Goal: Consume media (video, audio)

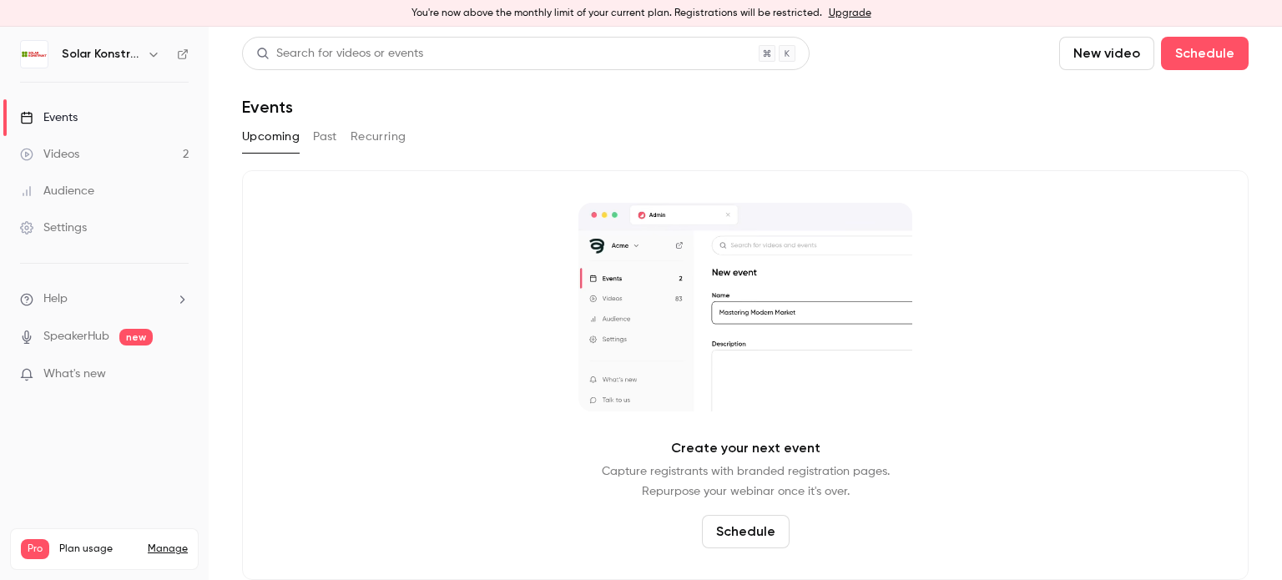
click at [905, 153] on div "Upcoming Past Recurring" at bounding box center [745, 140] width 1006 height 33
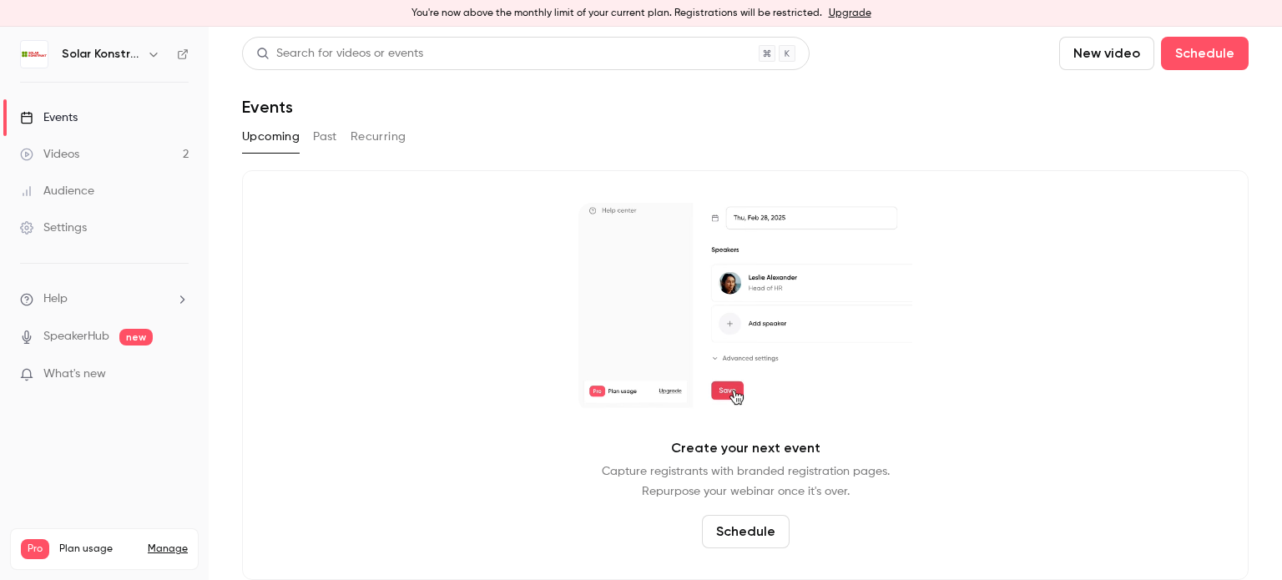
click at [384, 139] on button "Recurring" at bounding box center [378, 137] width 56 height 27
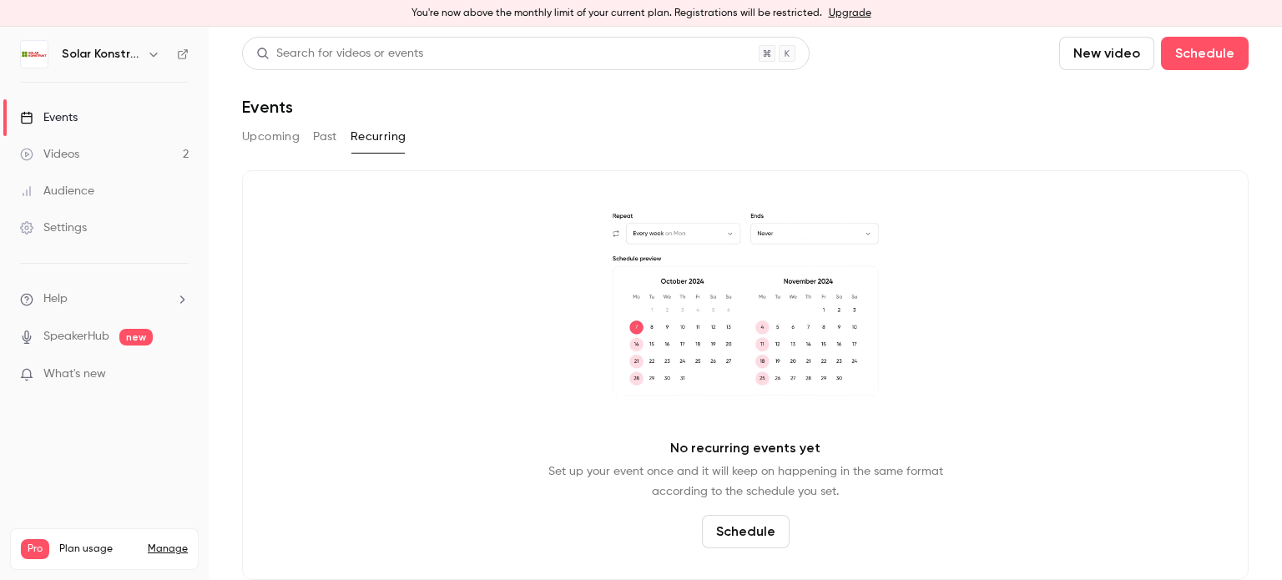
click at [269, 129] on button "Upcoming" at bounding box center [271, 137] width 58 height 27
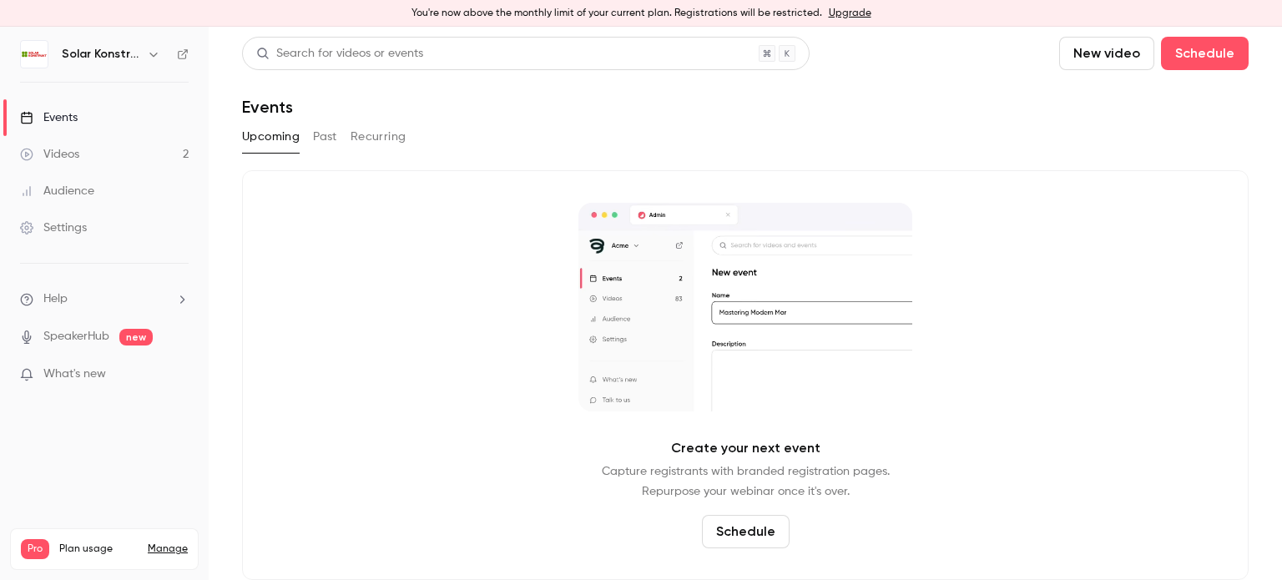
click at [67, 159] on div "Videos" at bounding box center [49, 154] width 59 height 17
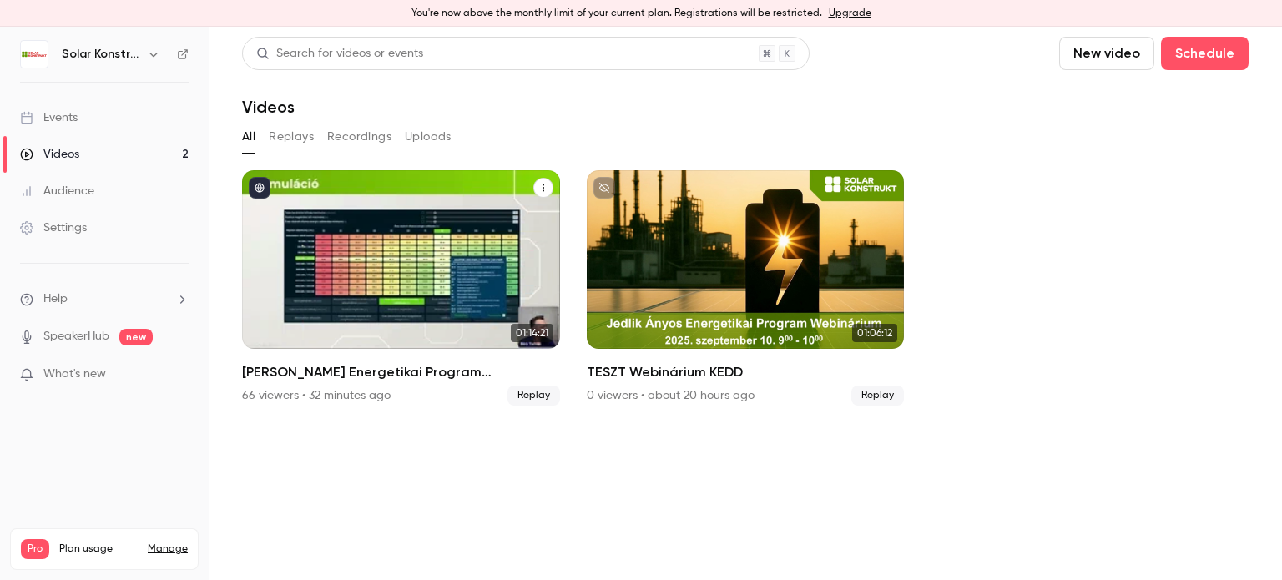
click at [456, 290] on div "Jedlik Ányos Energetikai Program Webinárium" at bounding box center [401, 259] width 318 height 179
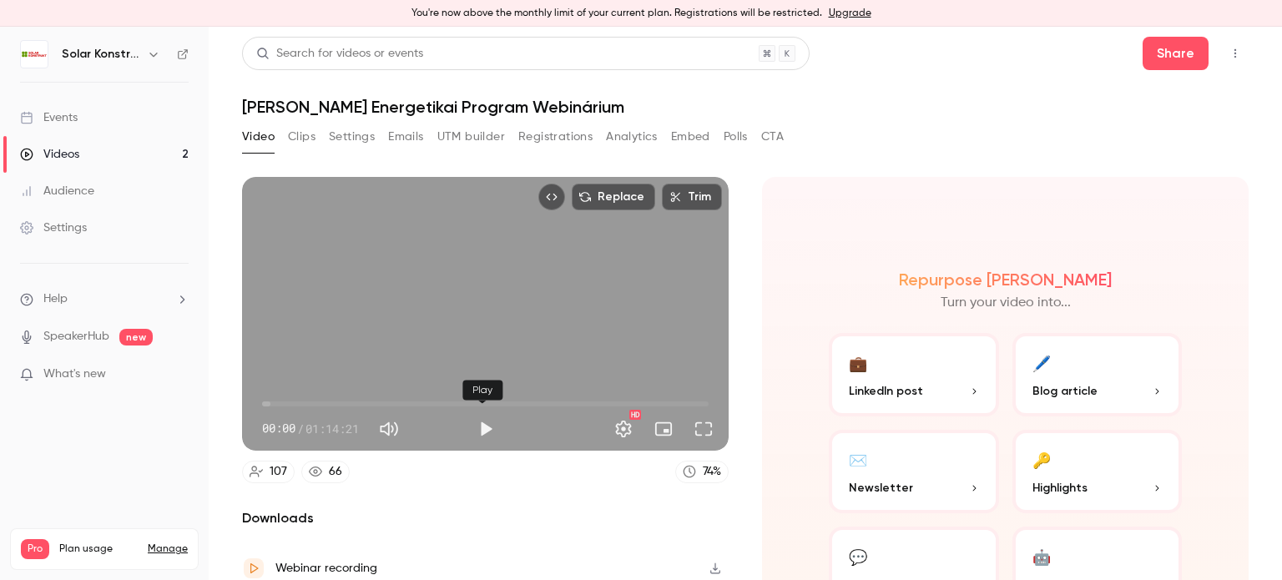
click at [482, 424] on button "Play" at bounding box center [485, 428] width 33 height 33
click at [297, 416] on div "00:07 / 01:14:21" at bounding box center [365, 429] width 207 height 27
click at [301, 411] on span "06:37" at bounding box center [485, 404] width 446 height 27
click at [324, 400] on span "06:39" at bounding box center [485, 404] width 446 height 27
click at [310, 403] on span "08:10" at bounding box center [485, 404] width 446 height 27
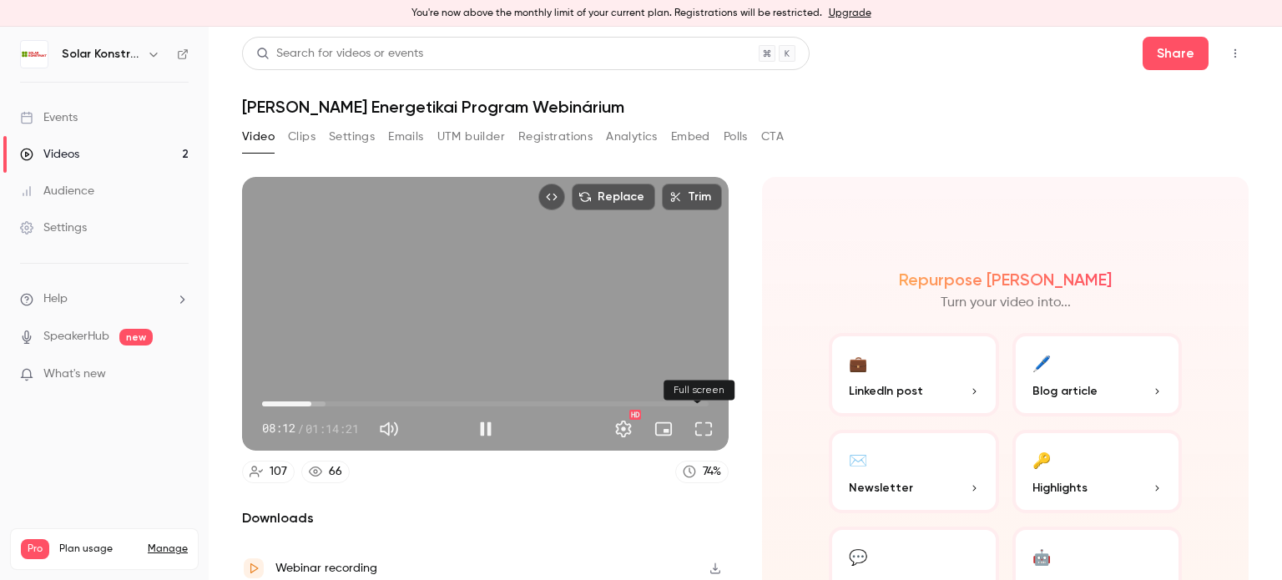
click at [699, 433] on button "Full screen" at bounding box center [703, 428] width 33 height 33
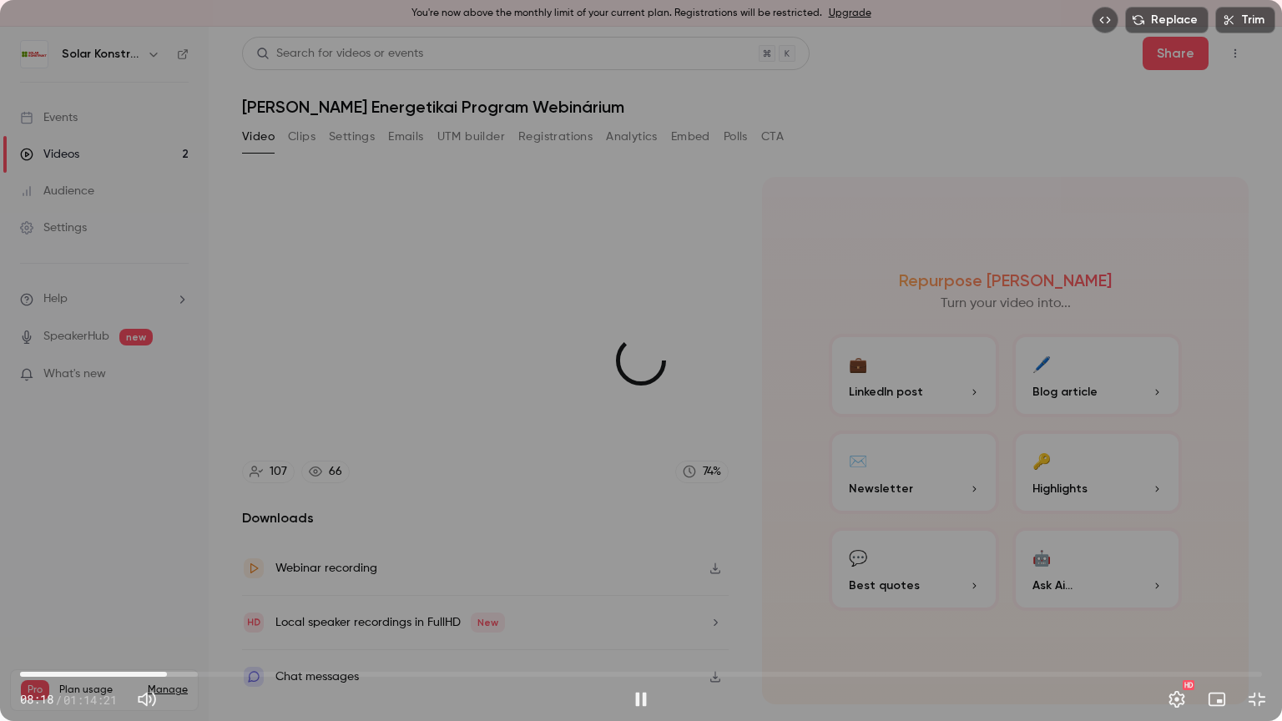
click at [167, 673] on span "08:47" at bounding box center [641, 674] width 1242 height 27
click at [169, 672] on span "08:49" at bounding box center [166, 674] width 5 height 5
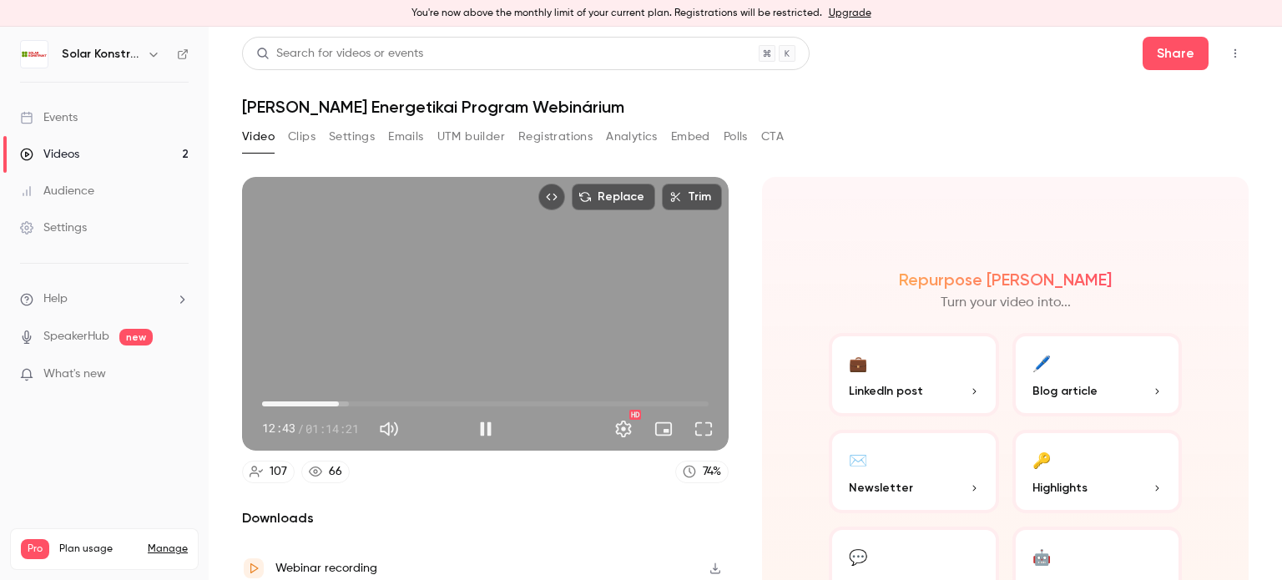
click at [381, 397] on span "12:43" at bounding box center [485, 404] width 446 height 27
click at [372, 397] on span "18:36" at bounding box center [485, 404] width 446 height 27
click at [357, 398] on span "16:04" at bounding box center [485, 404] width 446 height 27
click at [689, 421] on button "Full screen" at bounding box center [703, 428] width 33 height 33
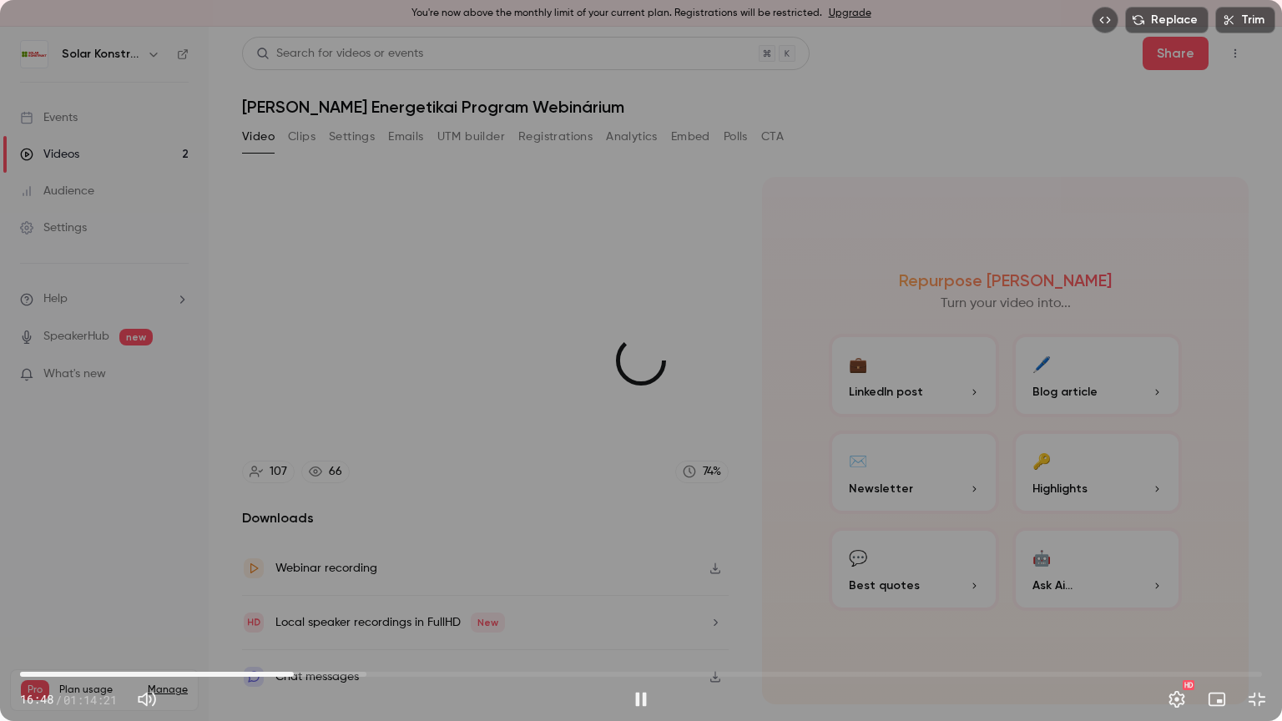
click at [294, 673] on span "16:23" at bounding box center [293, 674] width 5 height 5
click at [304, 670] on span "16:24" at bounding box center [641, 674] width 1242 height 27
click at [310, 672] on span "17:12" at bounding box center [307, 674] width 5 height 5
click at [320, 672] on span "17:56" at bounding box center [319, 674] width 5 height 5
click at [322, 672] on span "17:57" at bounding box center [319, 674] width 5 height 5
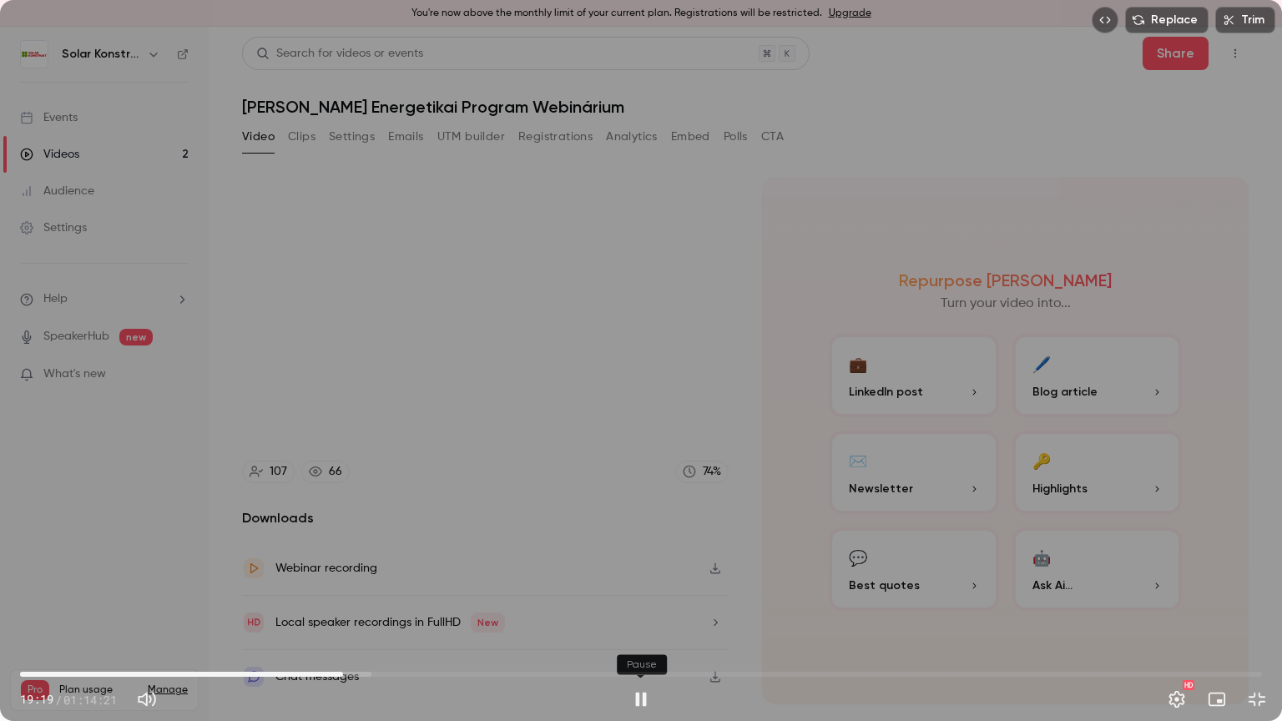
click at [645, 692] on button "Pause" at bounding box center [640, 699] width 33 height 33
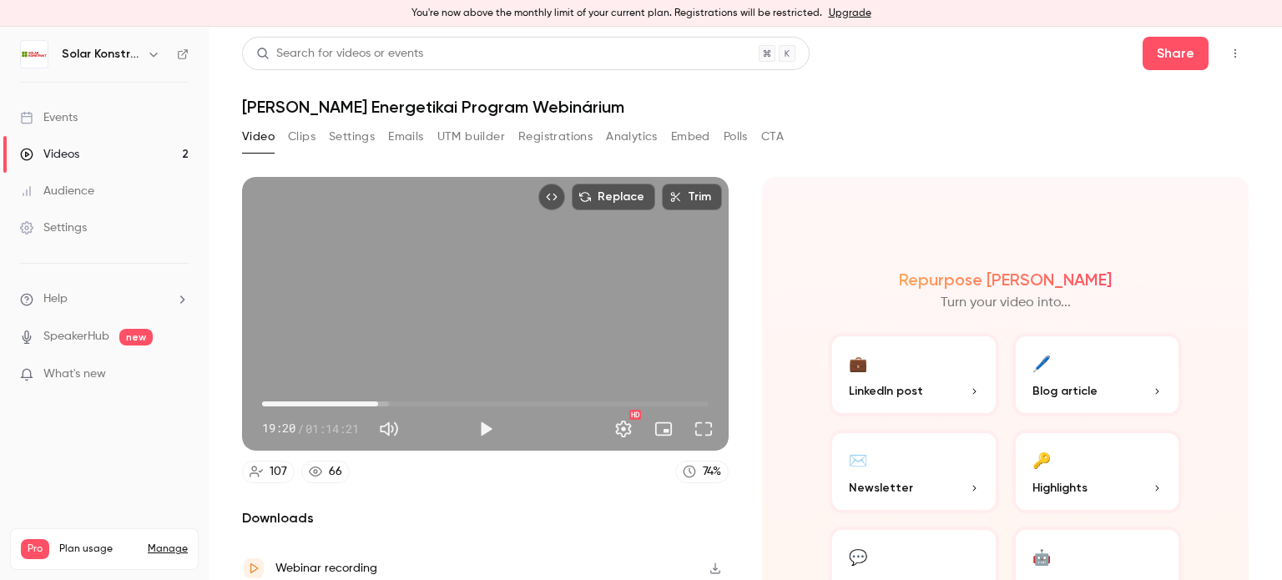
click at [661, 396] on span "19:20" at bounding box center [485, 404] width 446 height 27
click at [476, 430] on button "Play" at bounding box center [485, 428] width 33 height 33
click at [694, 421] on button "Full screen" at bounding box center [703, 428] width 33 height 33
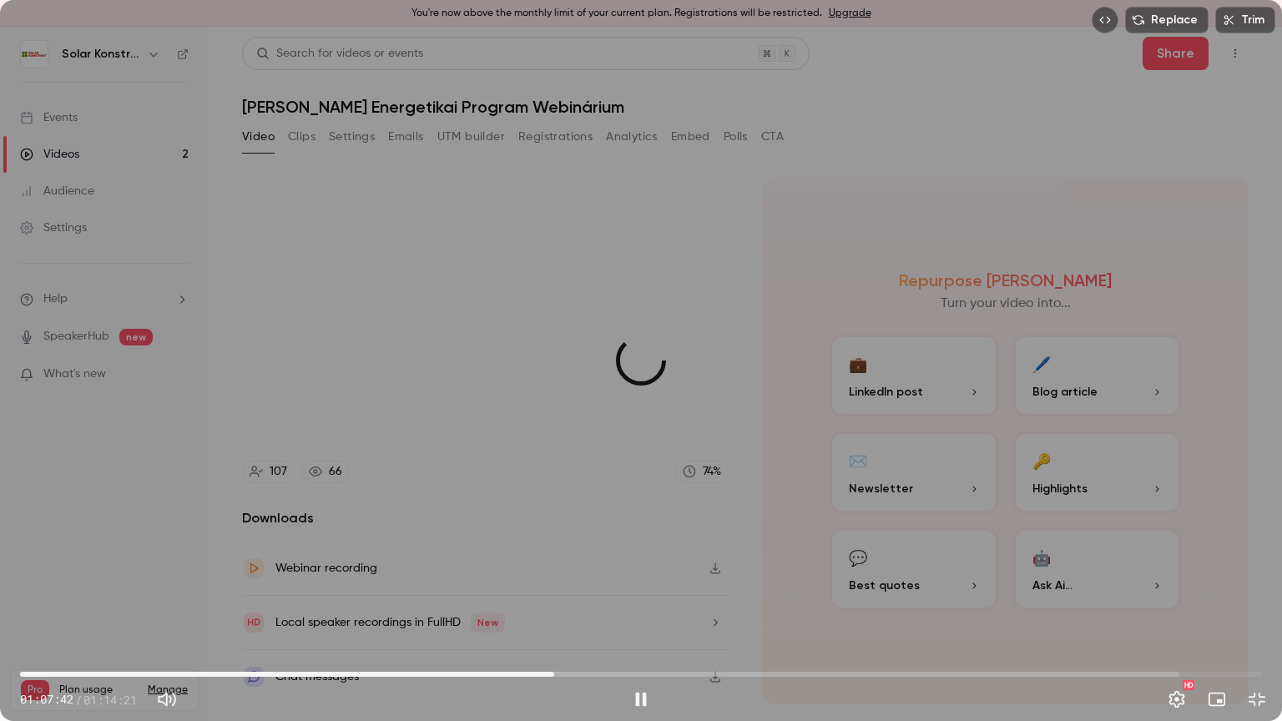
click at [554, 681] on span "31:59" at bounding box center [641, 674] width 1242 height 27
click at [534, 676] on span "32:00" at bounding box center [641, 674] width 1242 height 27
click at [541, 673] on span "31:11" at bounding box center [540, 674] width 5 height 5
click at [552, 673] on span "31:13" at bounding box center [641, 674] width 1242 height 27
click at [550, 675] on span "31:51" at bounding box center [552, 674] width 5 height 5
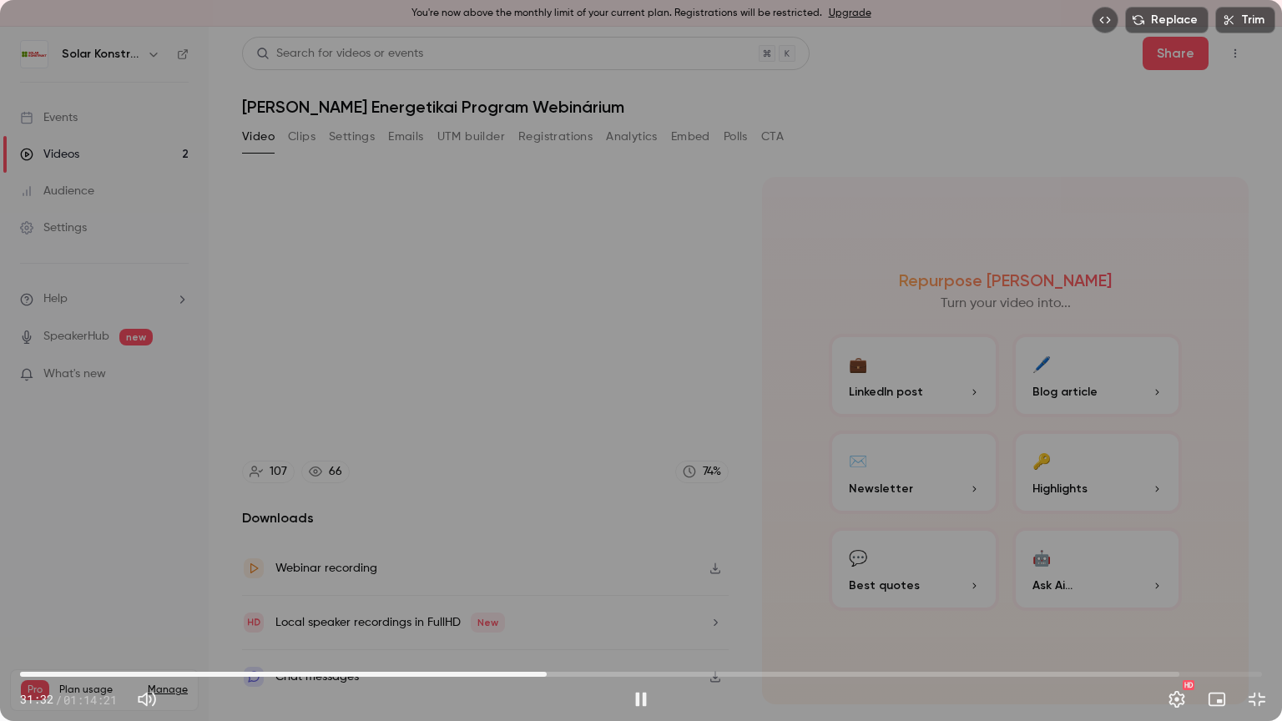
click at [544, 675] on span "31:32" at bounding box center [546, 674] width 5 height 5
click at [574, 671] on span "32:08" at bounding box center [641, 674] width 1242 height 27
click at [673, 671] on span "33:52" at bounding box center [641, 674] width 1242 height 27
click at [658, 669] on span "39:07" at bounding box center [641, 674] width 1242 height 27
click at [893, 668] on span "42:20" at bounding box center [641, 674] width 1242 height 27
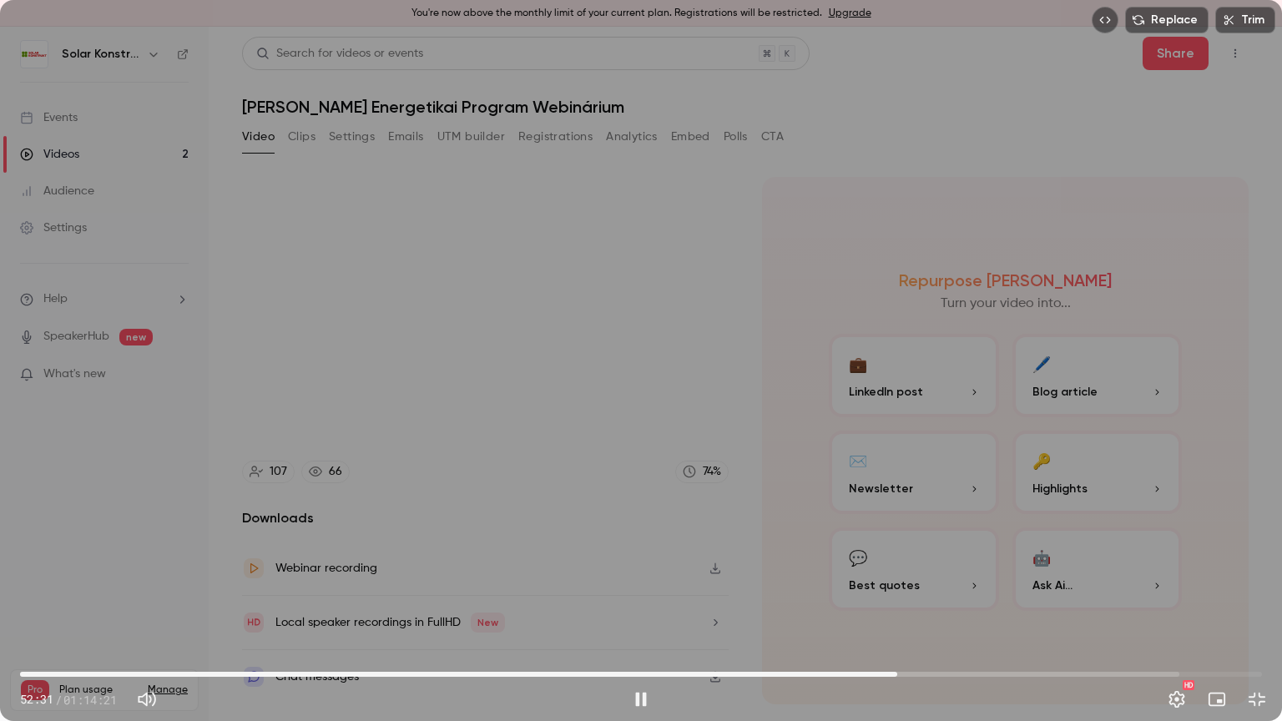
click at [908, 671] on span "52:31" at bounding box center [641, 674] width 1242 height 27
click at [905, 672] on span "53:10" at bounding box center [907, 674] width 5 height 5
click at [908, 672] on span "53:10" at bounding box center [907, 674] width 5 height 5
click at [905, 672] on span "53:11" at bounding box center [907, 674] width 5 height 5
click at [1012, 673] on span "59:25" at bounding box center [641, 674] width 1242 height 27
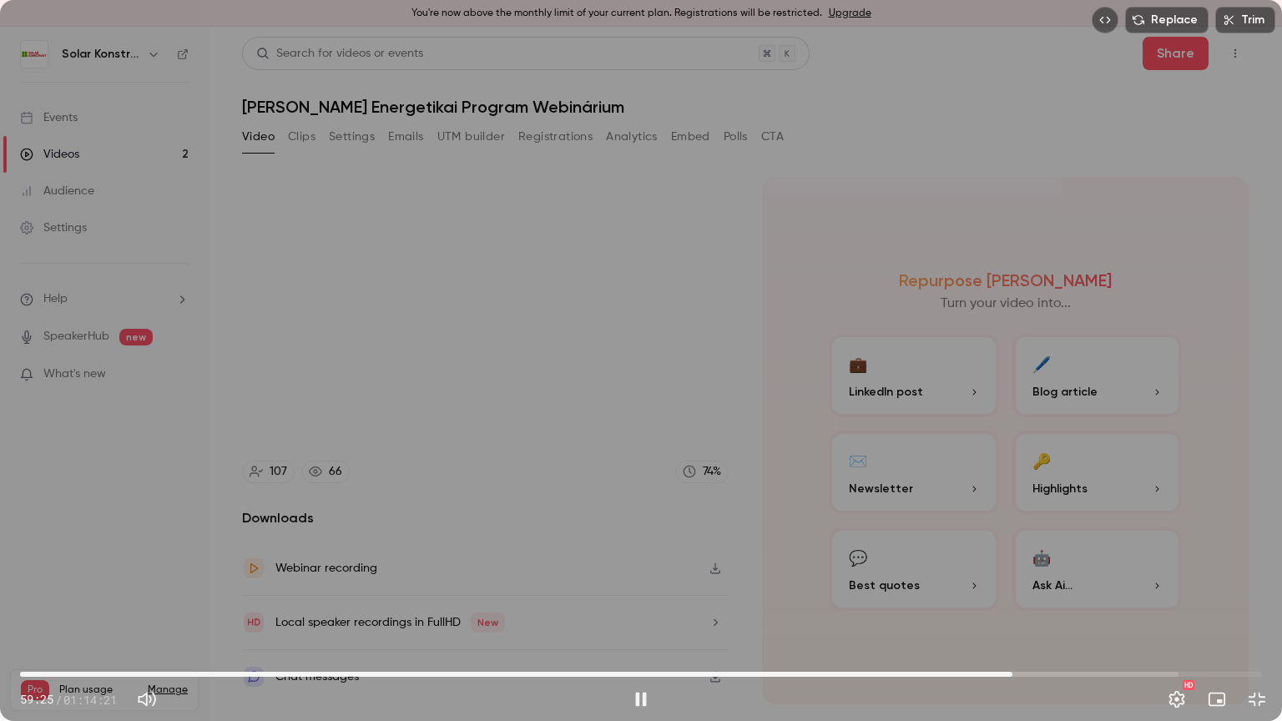
click at [1031, 674] on span "59:25" at bounding box center [641, 674] width 1242 height 27
click at [1061, 673] on span "01:00:34" at bounding box center [641, 674] width 1242 height 27
click at [1081, 672] on span "01:03:34" at bounding box center [641, 674] width 1242 height 27
click at [1105, 670] on span "01:03:34" at bounding box center [641, 674] width 1242 height 27
click at [1127, 671] on span "01:06:15" at bounding box center [641, 674] width 1242 height 27
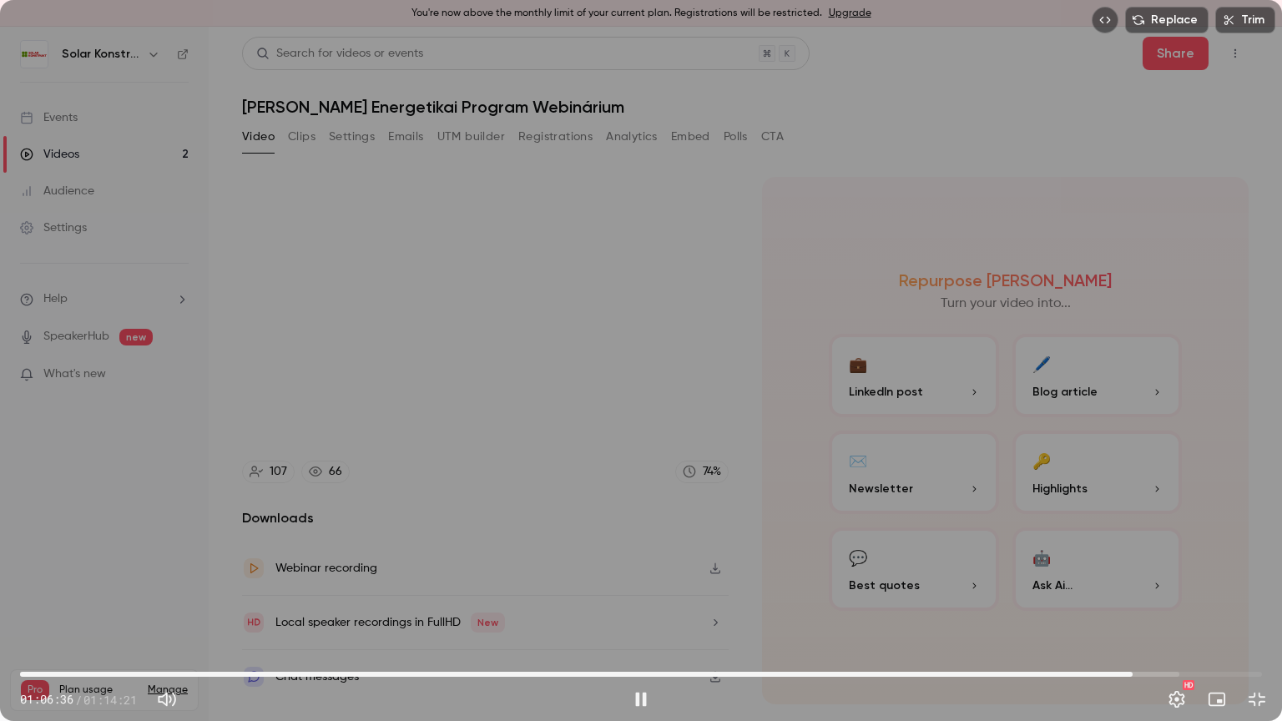
click at [1132, 672] on span "01:06:36" at bounding box center [1132, 674] width 5 height 5
click at [1135, 672] on span "01:06:37" at bounding box center [1132, 674] width 5 height 5
click at [1134, 672] on span "01:06:42" at bounding box center [1134, 674] width 5 height 5
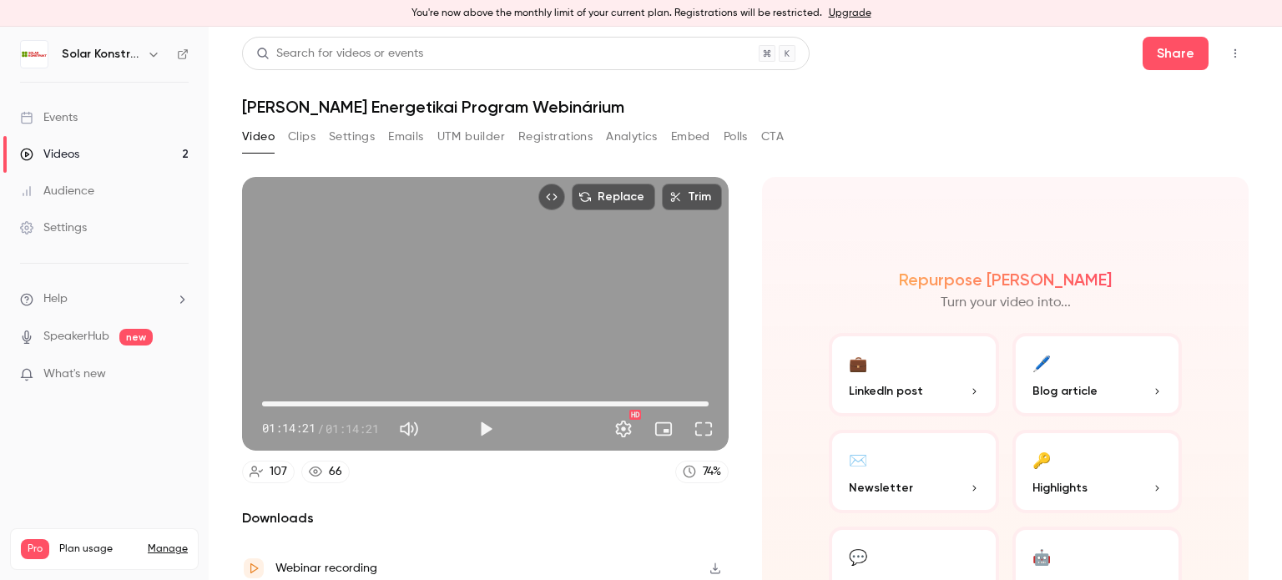
type input "******"
click at [413, 142] on button "Emails" at bounding box center [405, 137] width 35 height 27
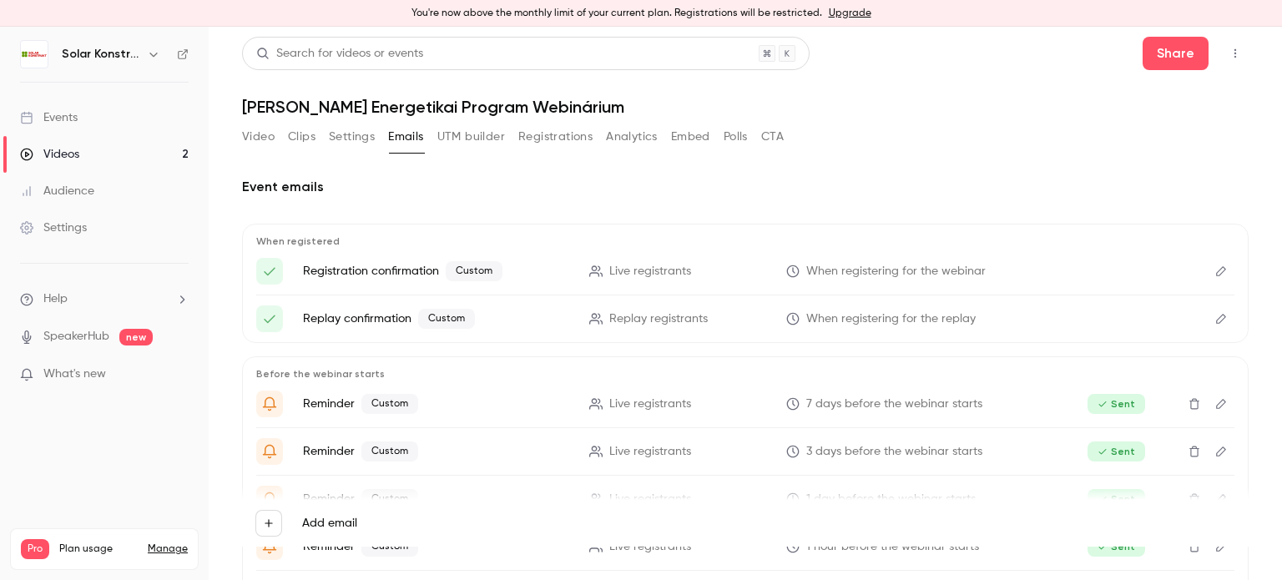
click at [574, 136] on button "Registrations" at bounding box center [555, 137] width 74 height 27
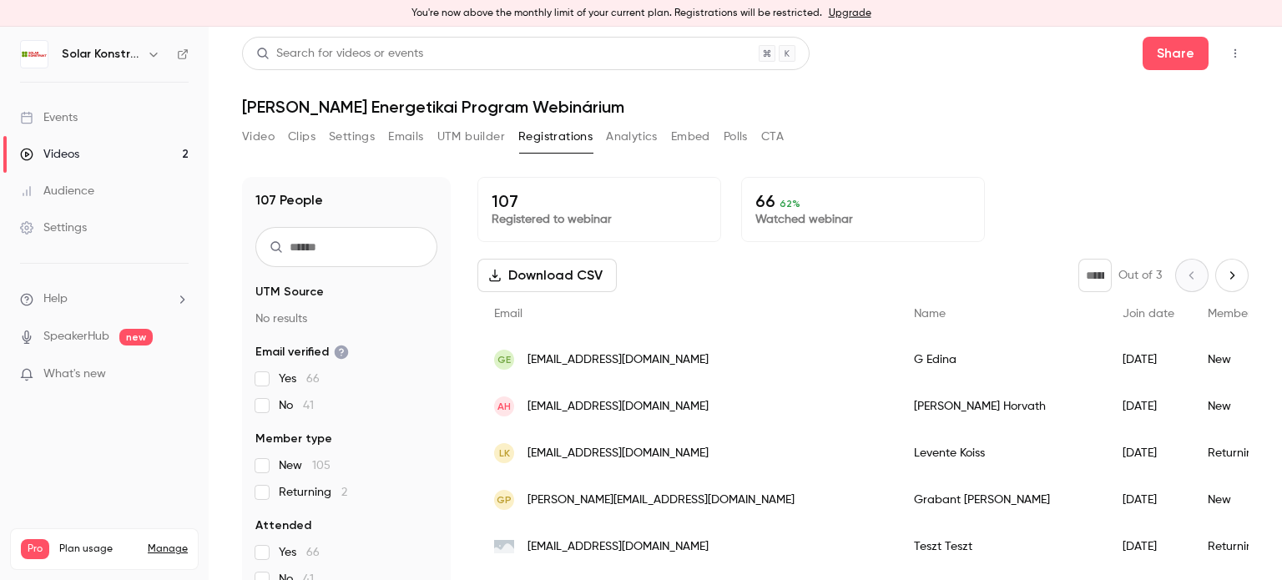
click at [638, 136] on button "Analytics" at bounding box center [632, 137] width 52 height 27
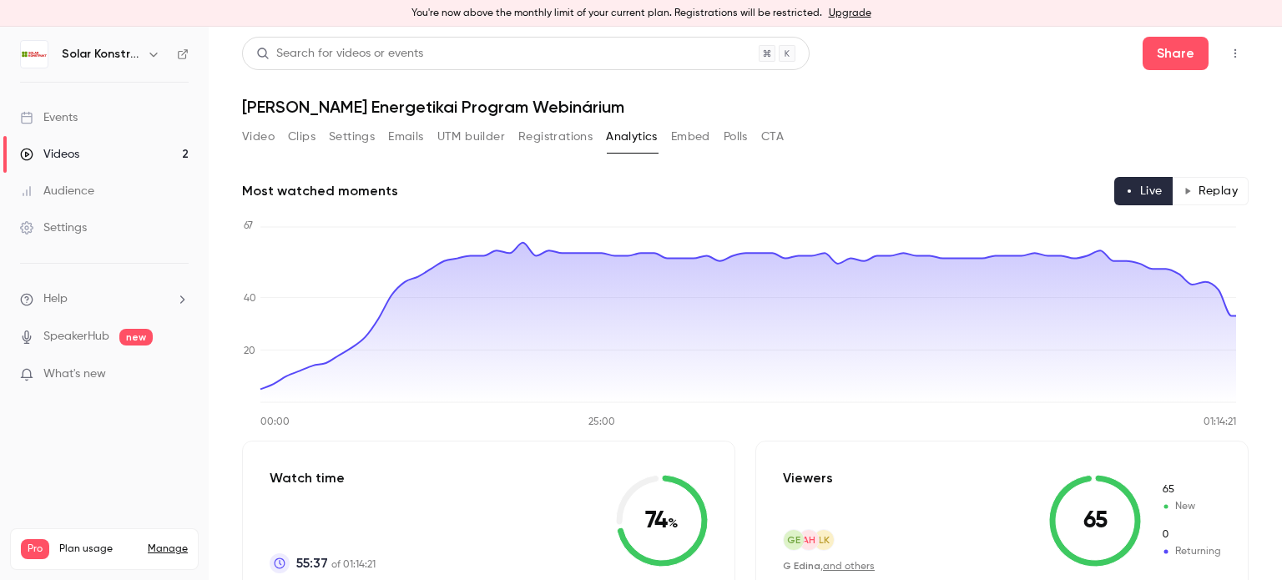
click at [698, 141] on button "Embed" at bounding box center [690, 137] width 39 height 27
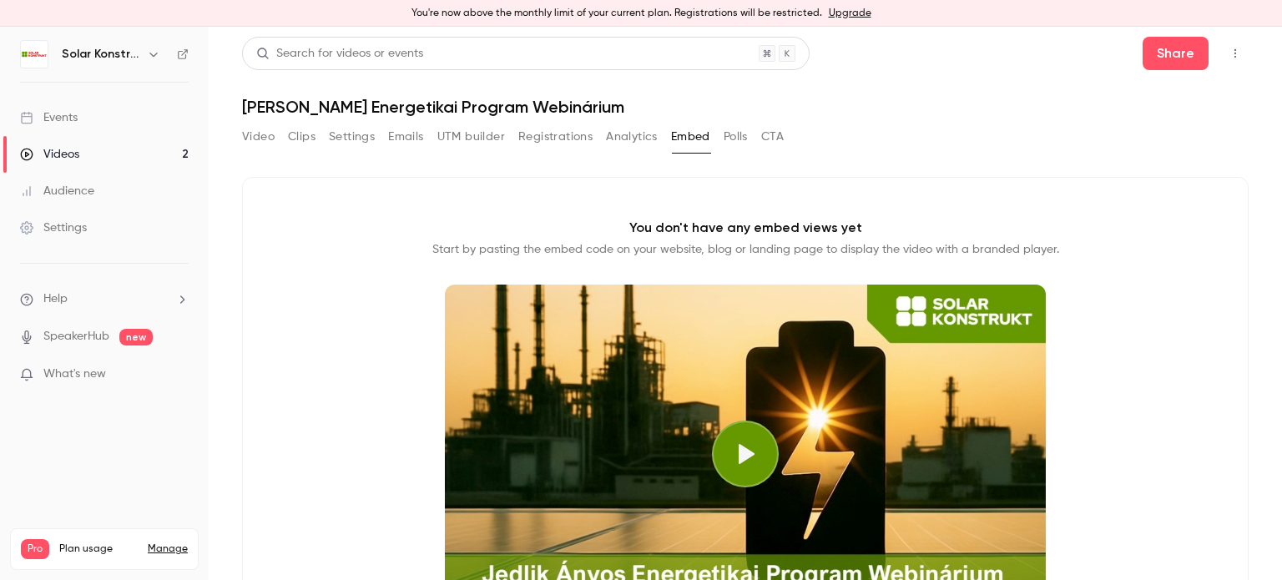
click at [734, 134] on button "Polls" at bounding box center [735, 137] width 24 height 27
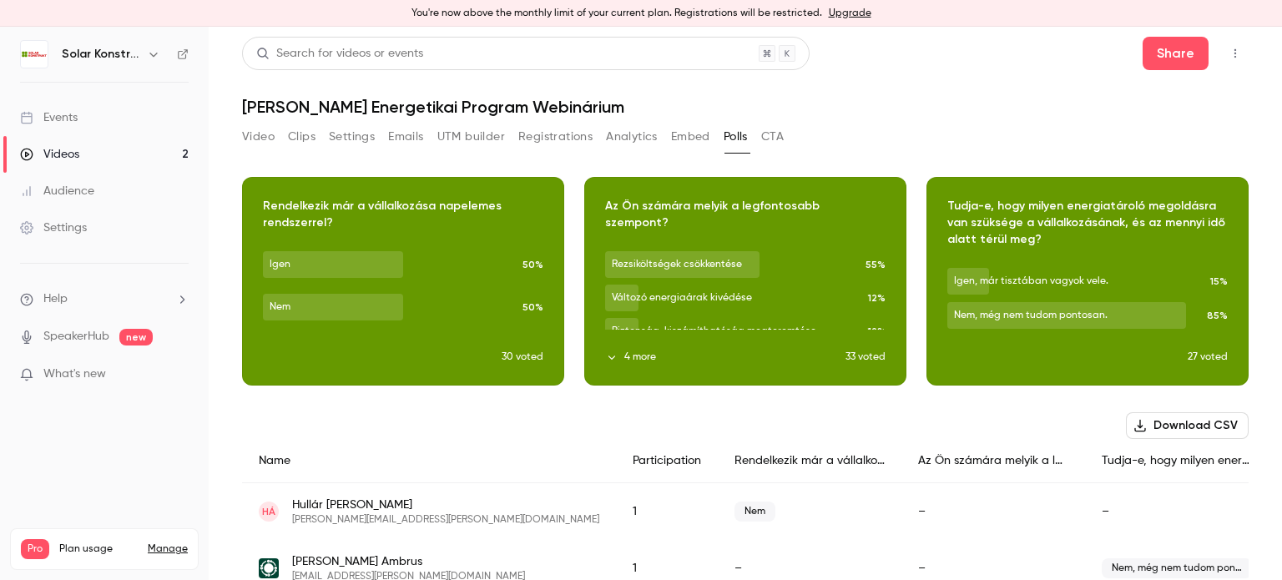
click at [778, 130] on button "CTA" at bounding box center [772, 137] width 23 height 27
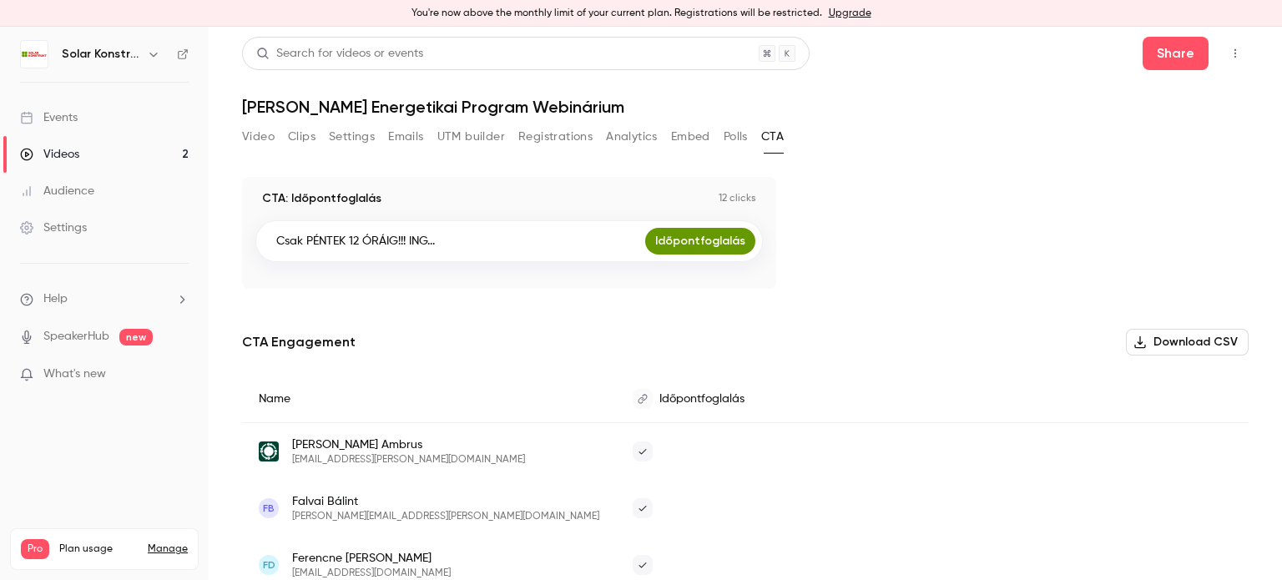
click at [44, 226] on div "Settings" at bounding box center [53, 227] width 67 height 17
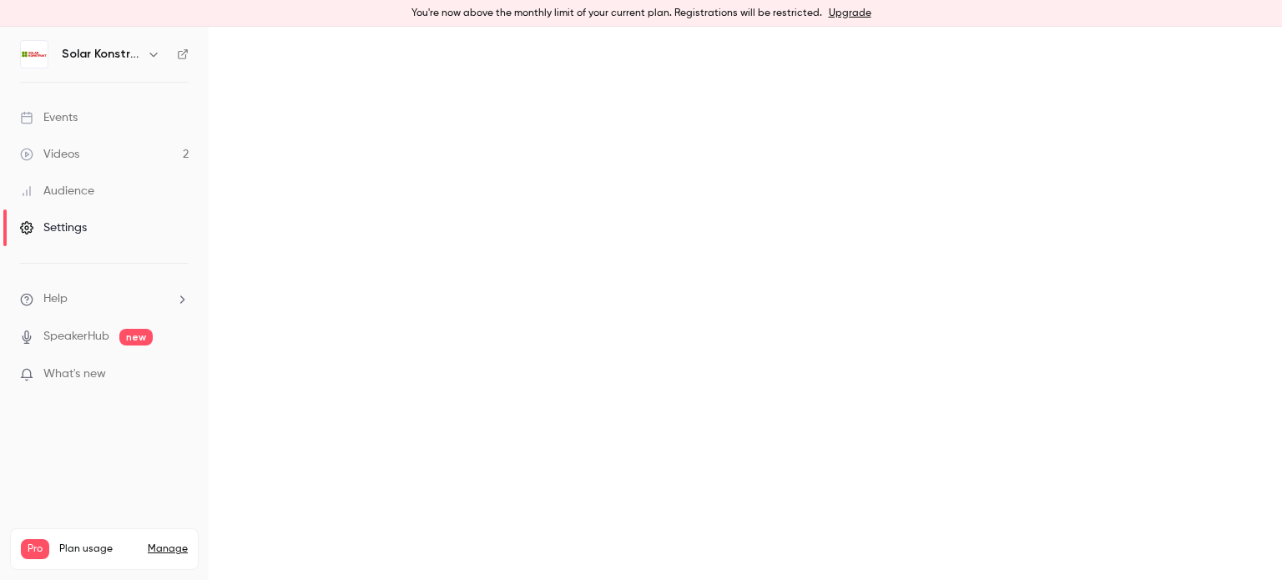
scroll to position [154, 0]
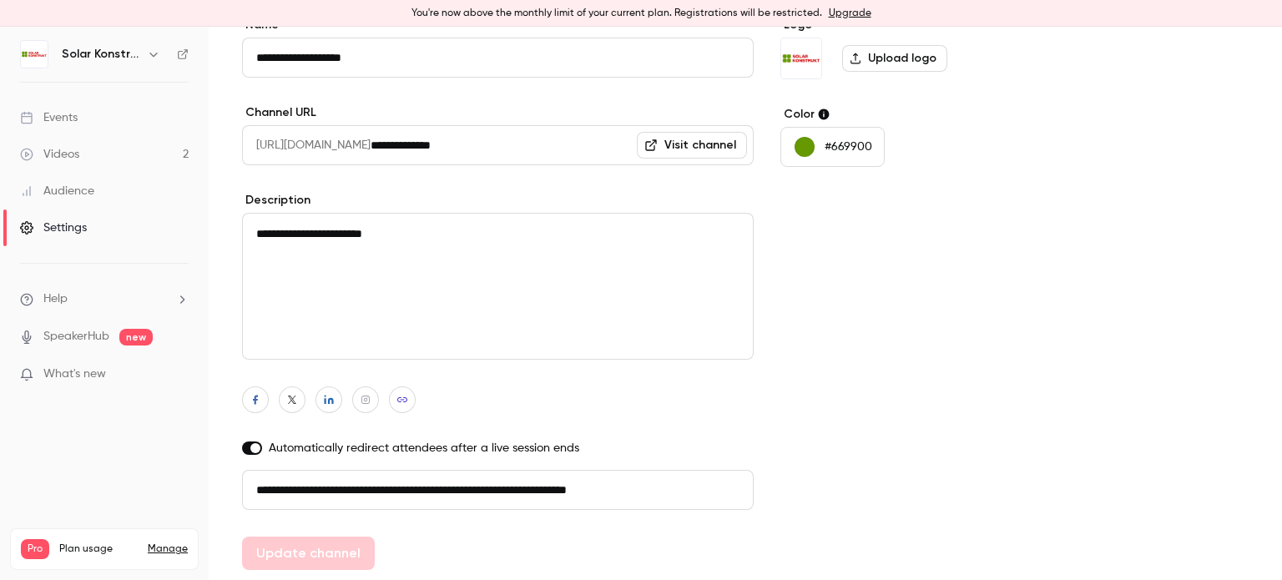
drag, startPoint x: 694, startPoint y: 490, endPoint x: 234, endPoint y: 484, distance: 460.7
click at [234, 484] on main "**********" at bounding box center [745, 303] width 1073 height 553
